Goal: Transaction & Acquisition: Download file/media

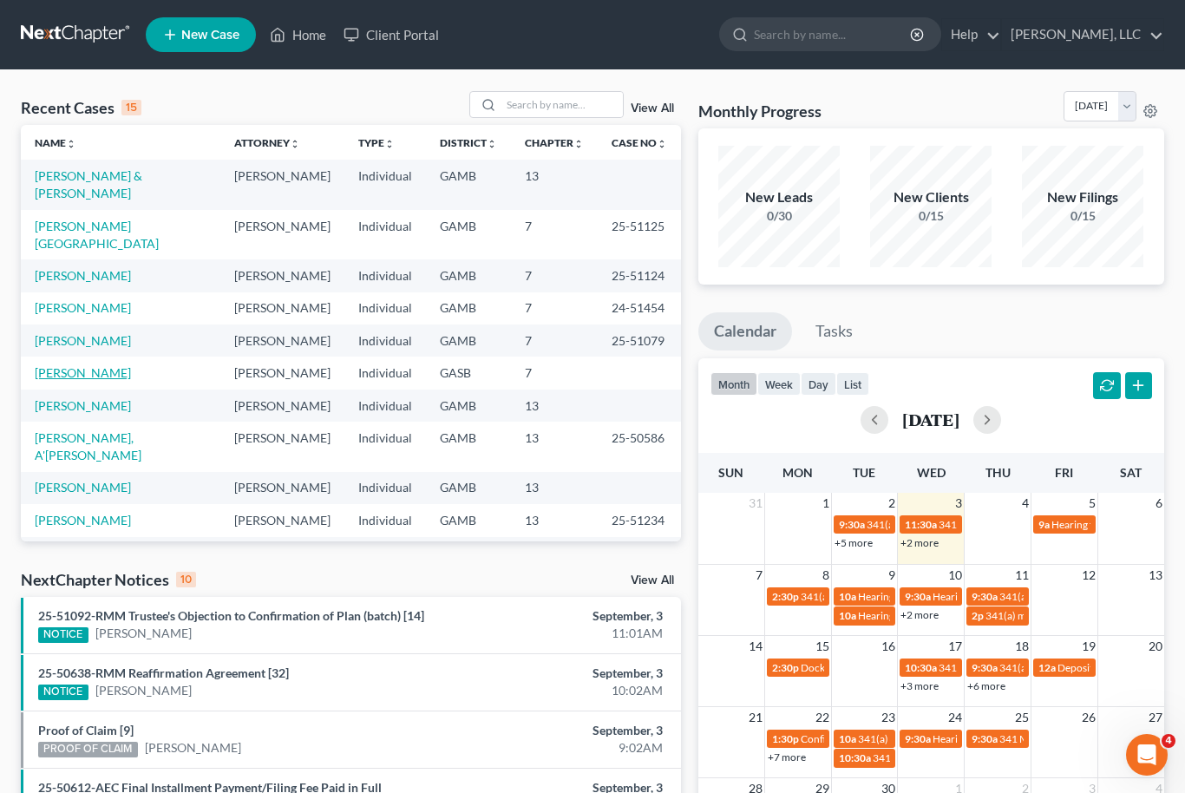
click at [93, 365] on link "[PERSON_NAME]" at bounding box center [83, 372] width 96 height 15
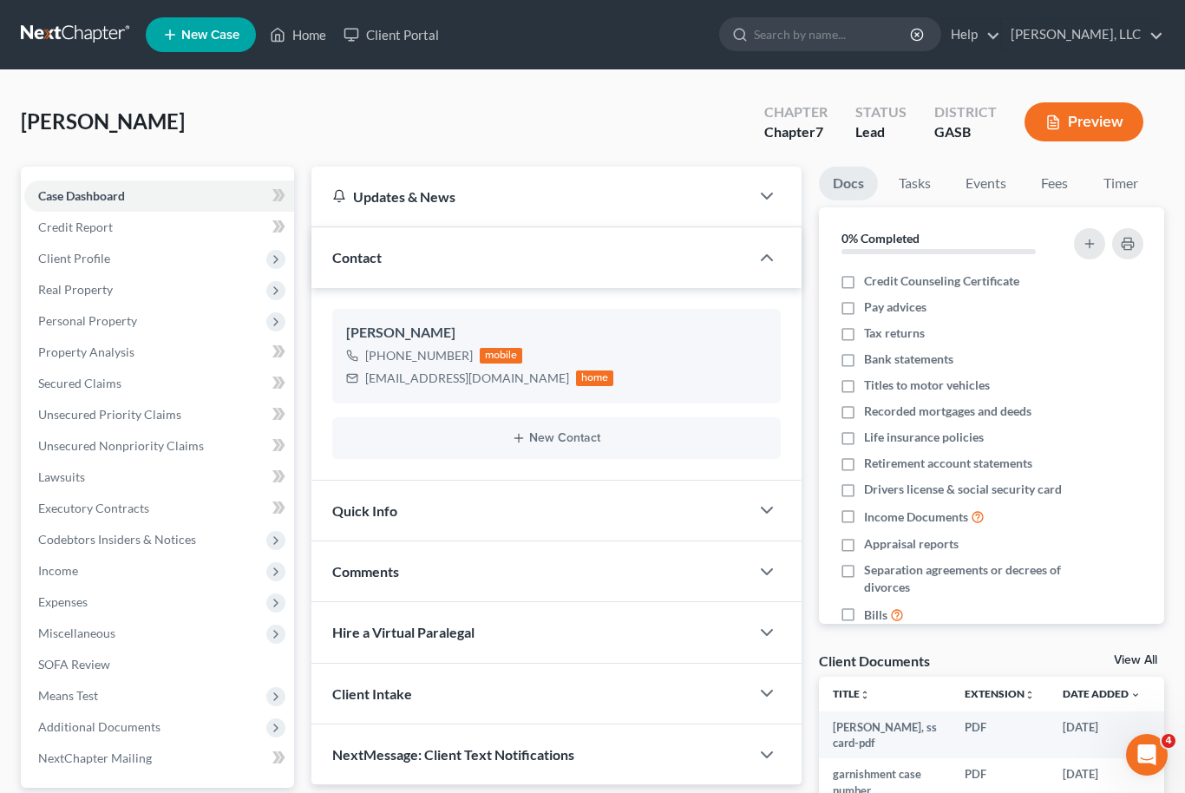
click at [1138, 660] on link "View All" at bounding box center [1135, 660] width 43 height 12
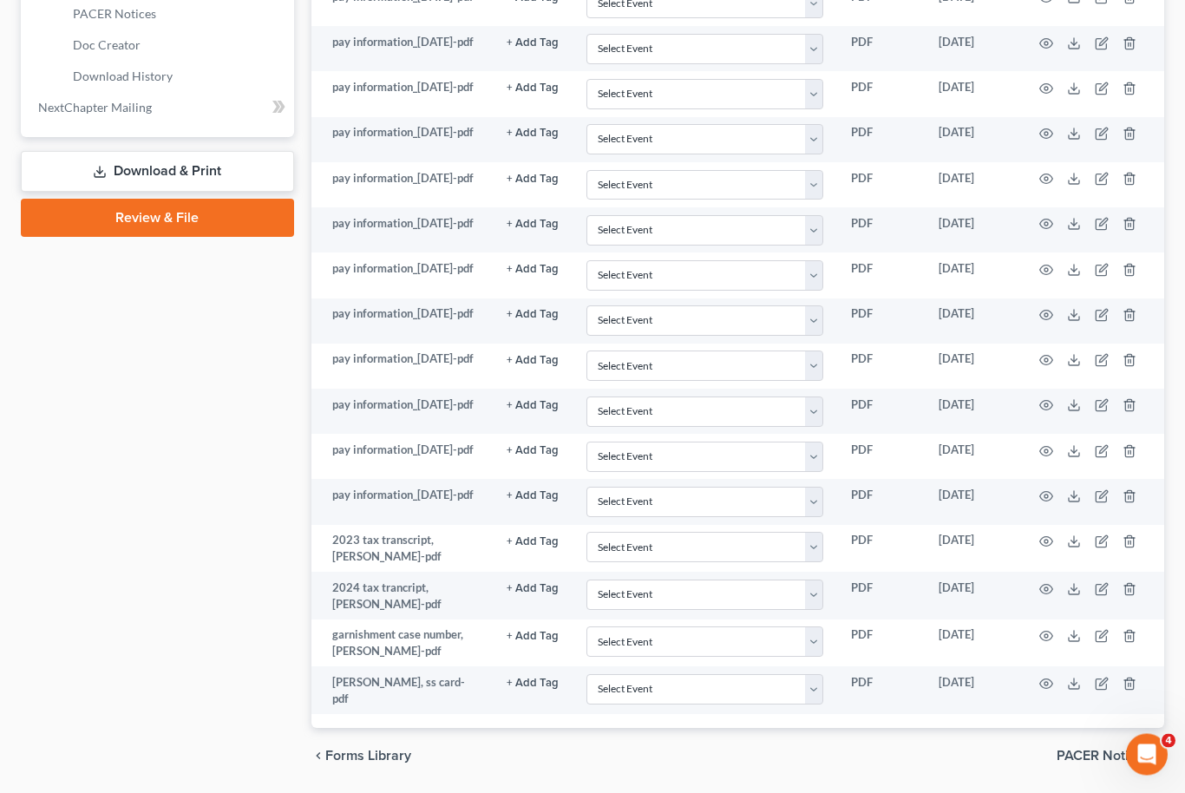
scroll to position [810, 0]
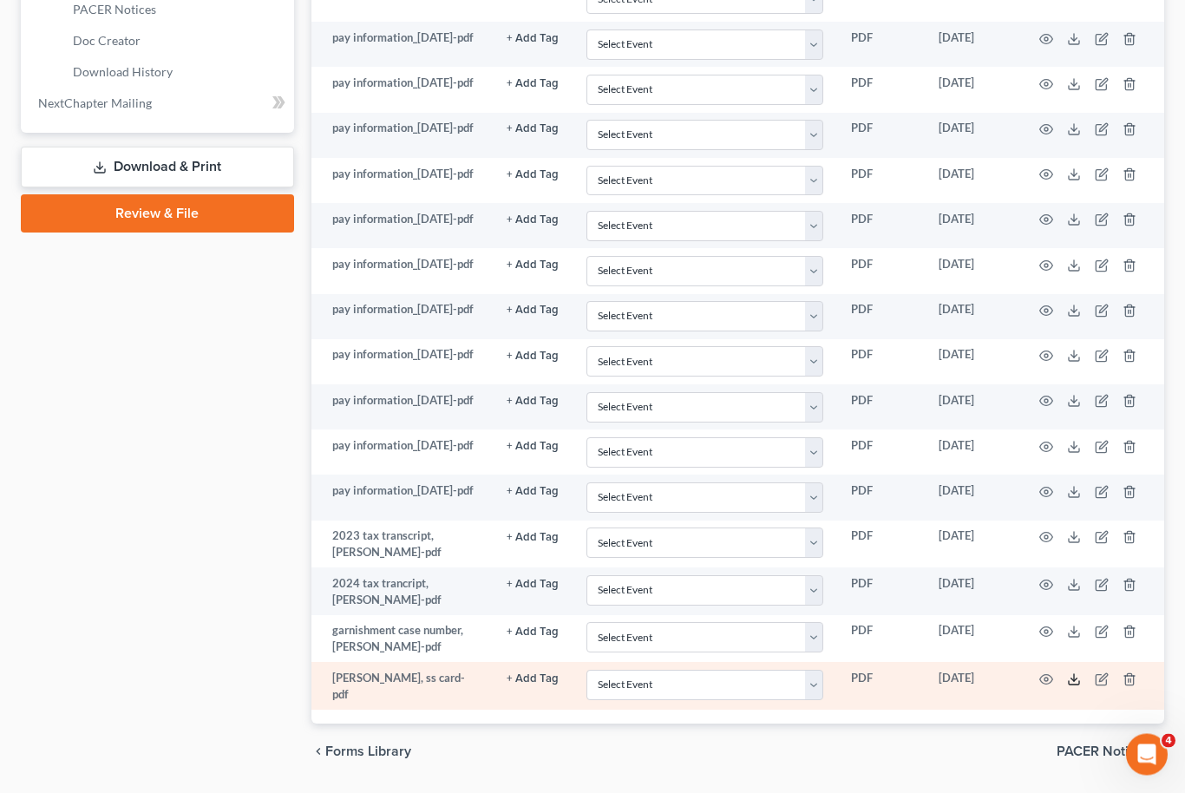
click at [1073, 687] on icon at bounding box center [1074, 680] width 14 height 14
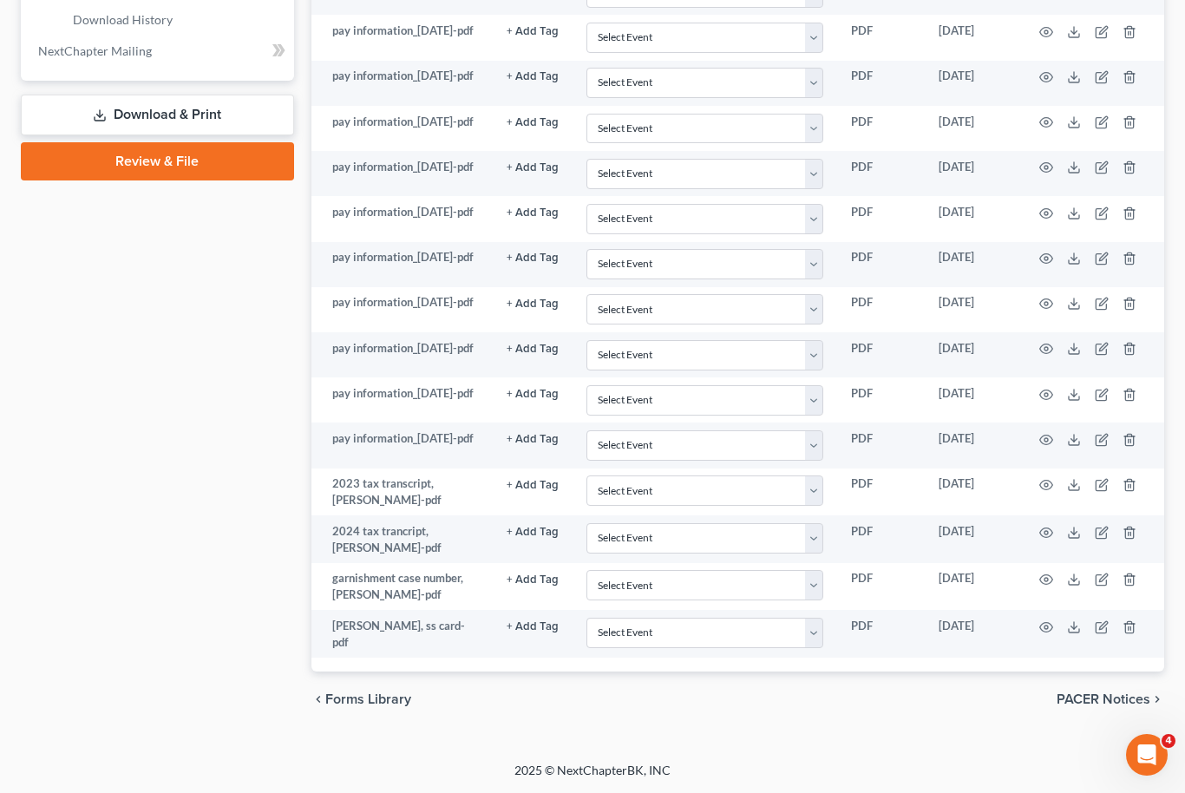
click at [213, 110] on link "Download & Print" at bounding box center [157, 115] width 273 height 41
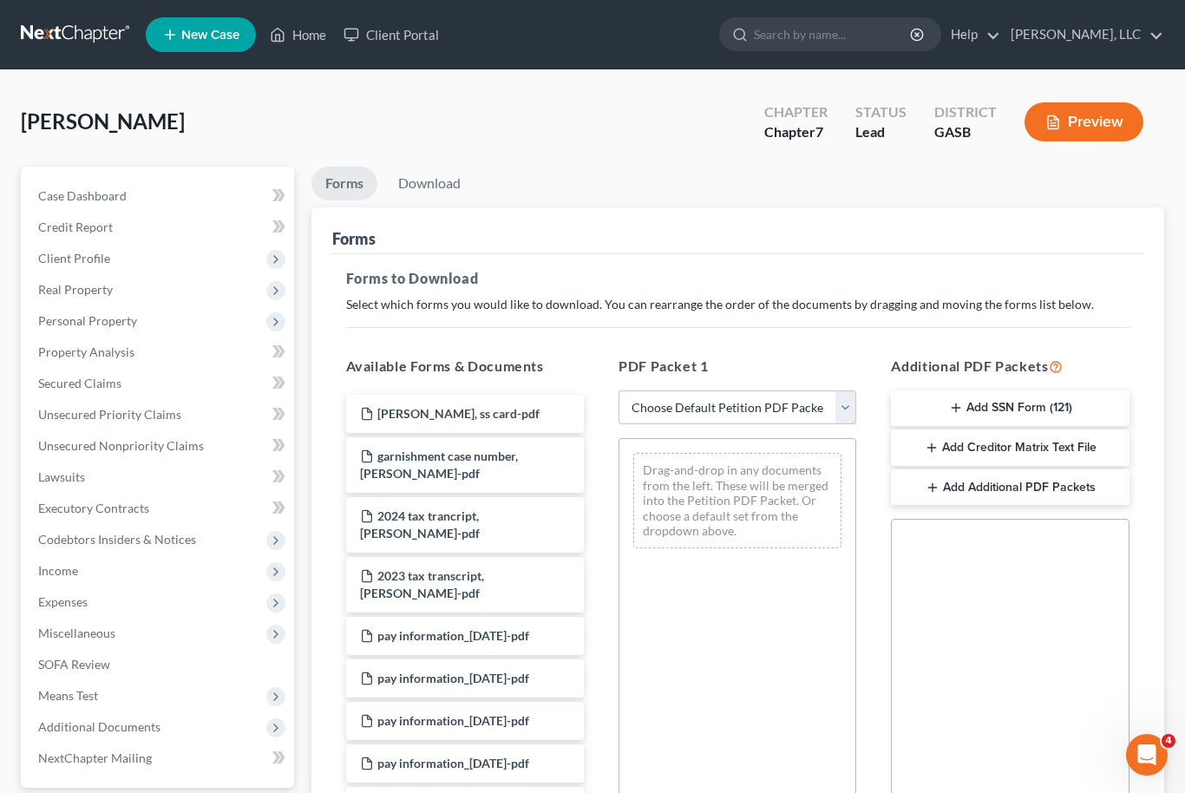
click at [849, 414] on select "Choose Default Petition PDF Packet Complete Bankruptcy Petition (all forms and …" at bounding box center [738, 407] width 238 height 35
select select "0"
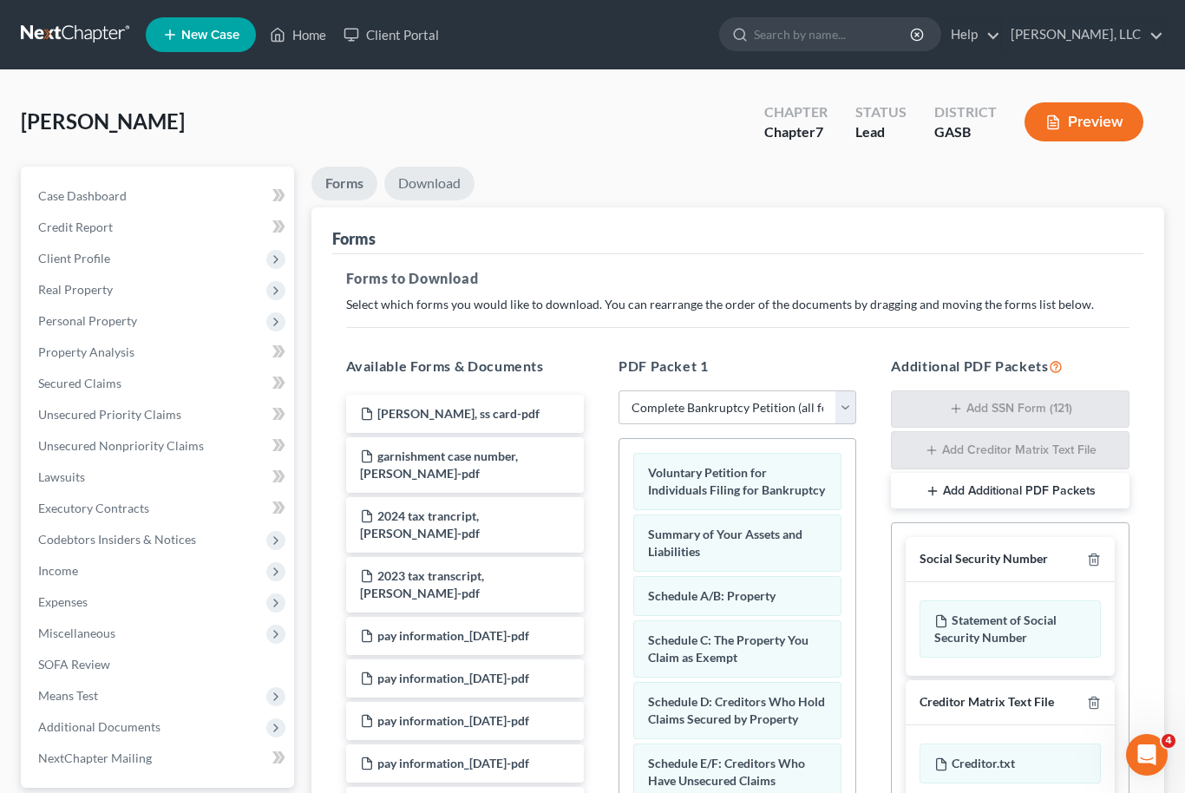
click at [429, 179] on link "Download" at bounding box center [429, 184] width 90 height 34
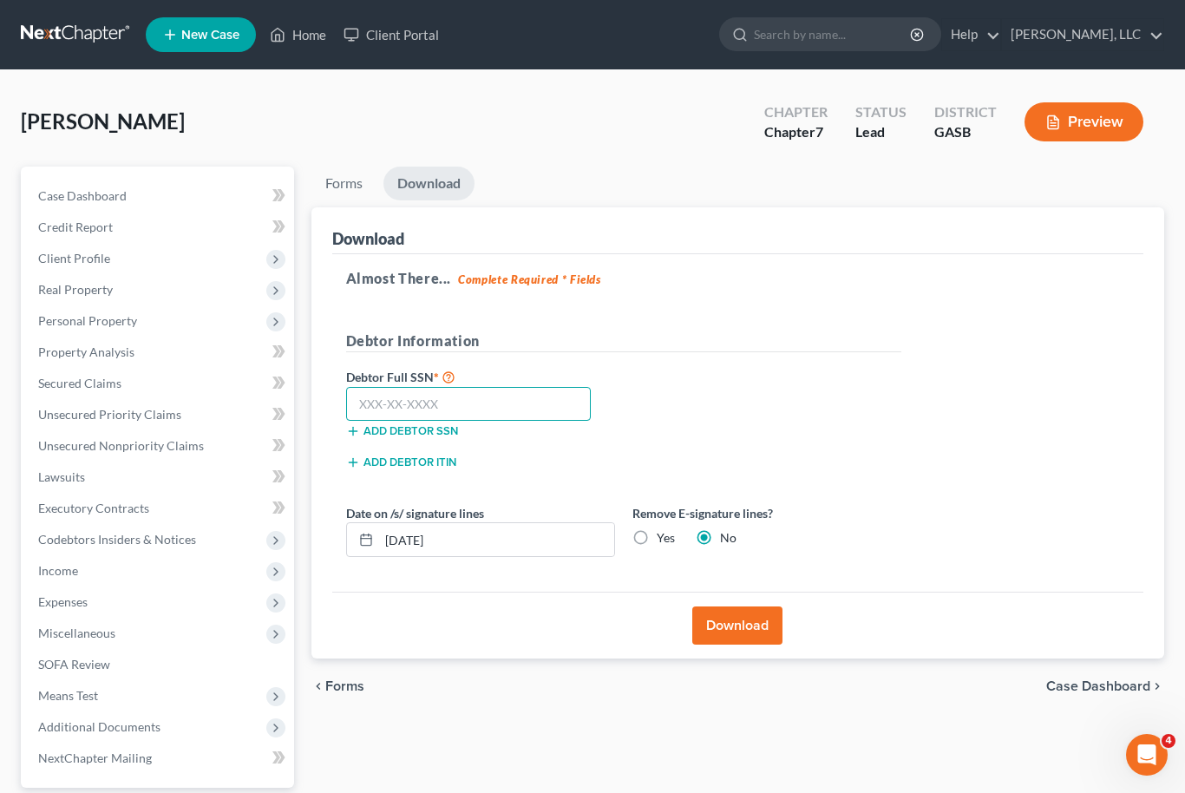
click at [402, 391] on input "text" at bounding box center [469, 404] width 246 height 35
click at [375, 403] on input "text" at bounding box center [469, 404] width 246 height 35
click at [433, 410] on input "259" at bounding box center [469, 404] width 246 height 35
click at [422, 409] on input "259-83" at bounding box center [469, 404] width 246 height 35
type input "259-83-2533"
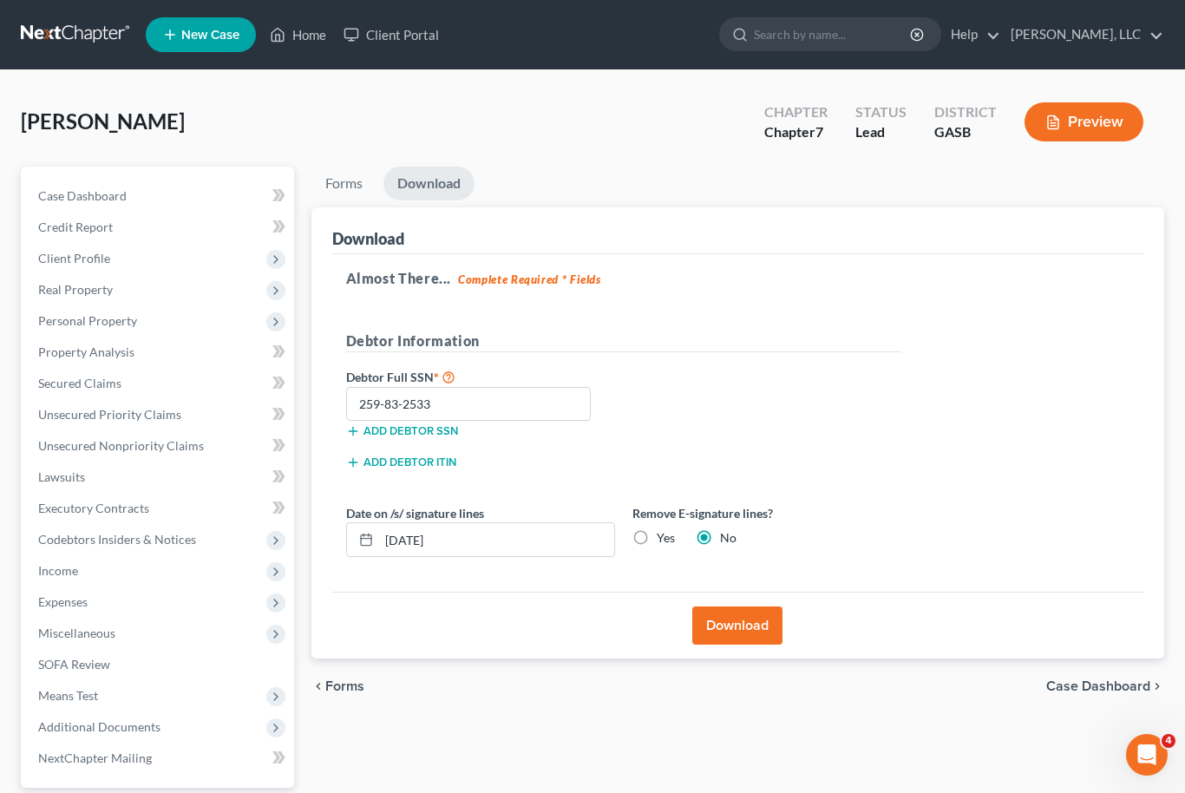
click at [758, 620] on button "Download" at bounding box center [737, 626] width 90 height 38
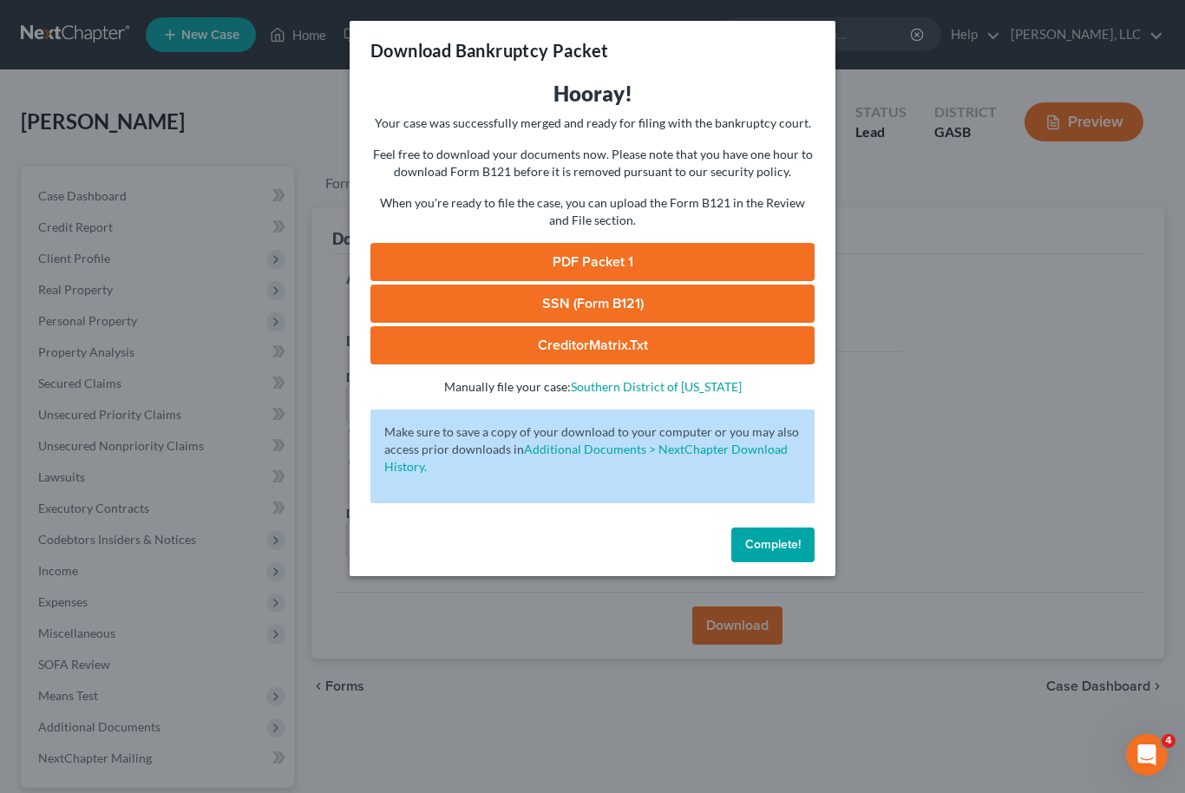
click at [666, 251] on link "PDF Packet 1" at bounding box center [593, 262] width 444 height 38
click at [635, 299] on link "SSN (Form B121)" at bounding box center [593, 304] width 444 height 38
click at [601, 349] on link "CreditorMatrix.txt" at bounding box center [593, 345] width 444 height 38
click at [782, 545] on span "Complete!" at bounding box center [773, 544] width 56 height 15
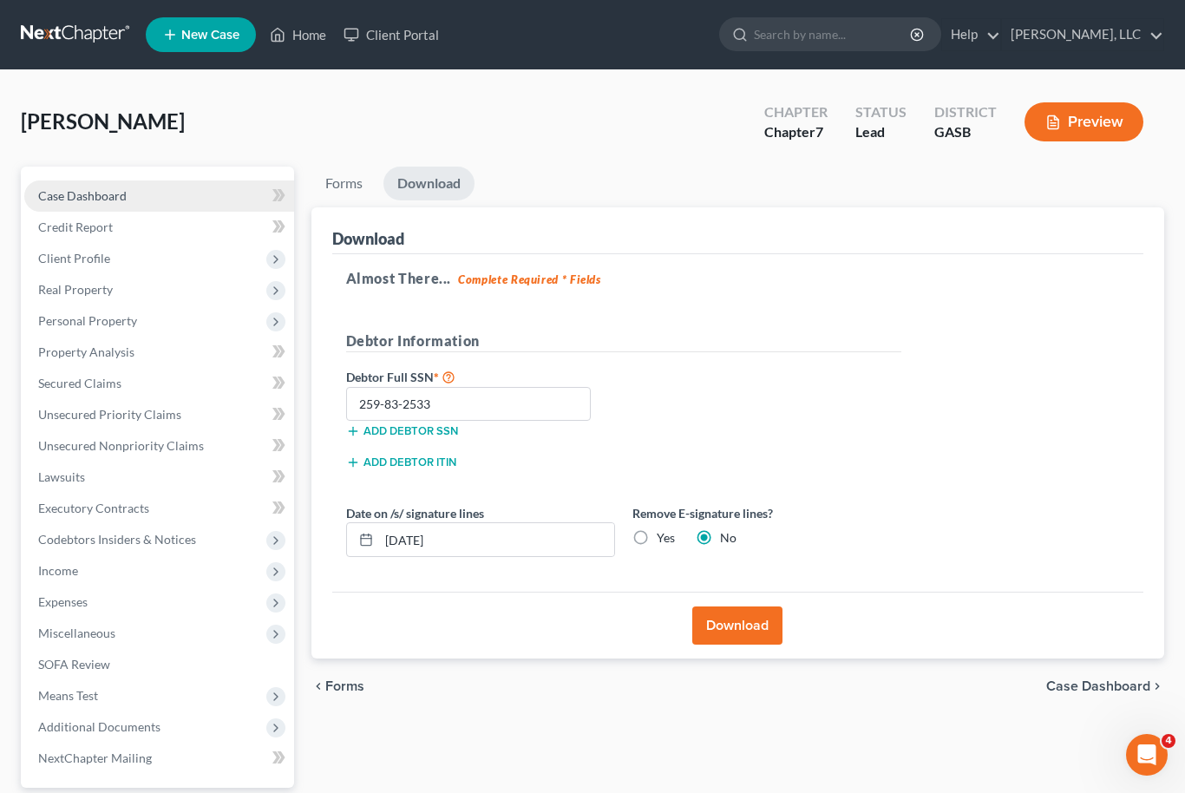
click at [111, 204] on link "Case Dashboard" at bounding box center [159, 195] width 270 height 31
